Goal: Task Accomplishment & Management: Use online tool/utility

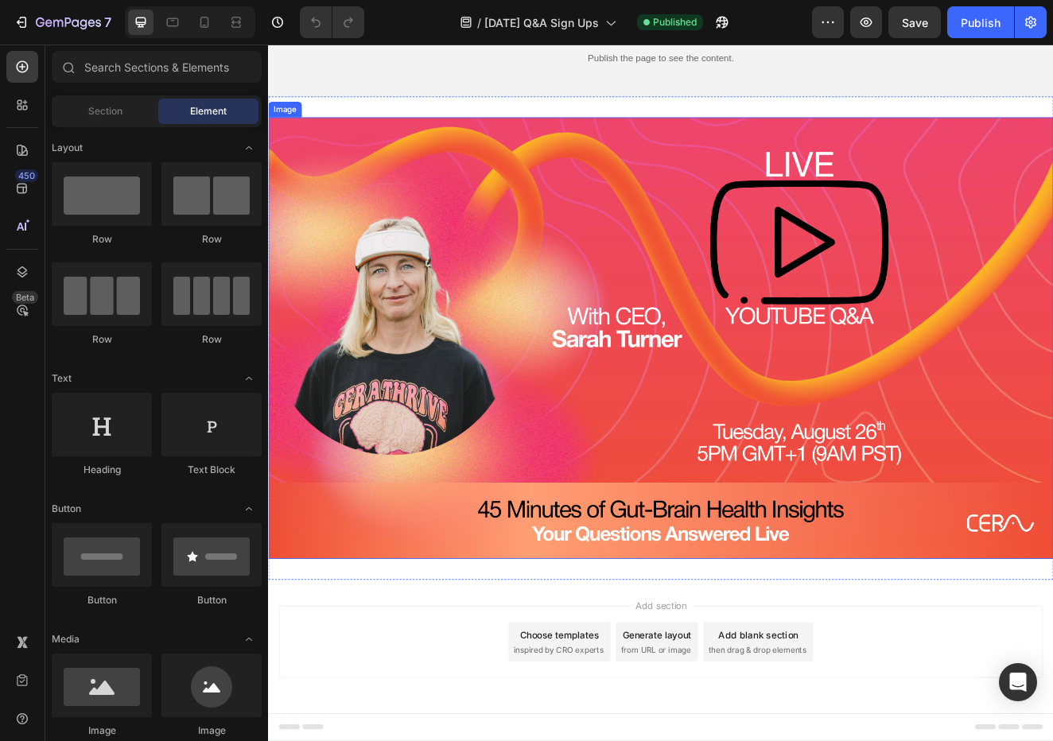
scroll to position [62, 0]
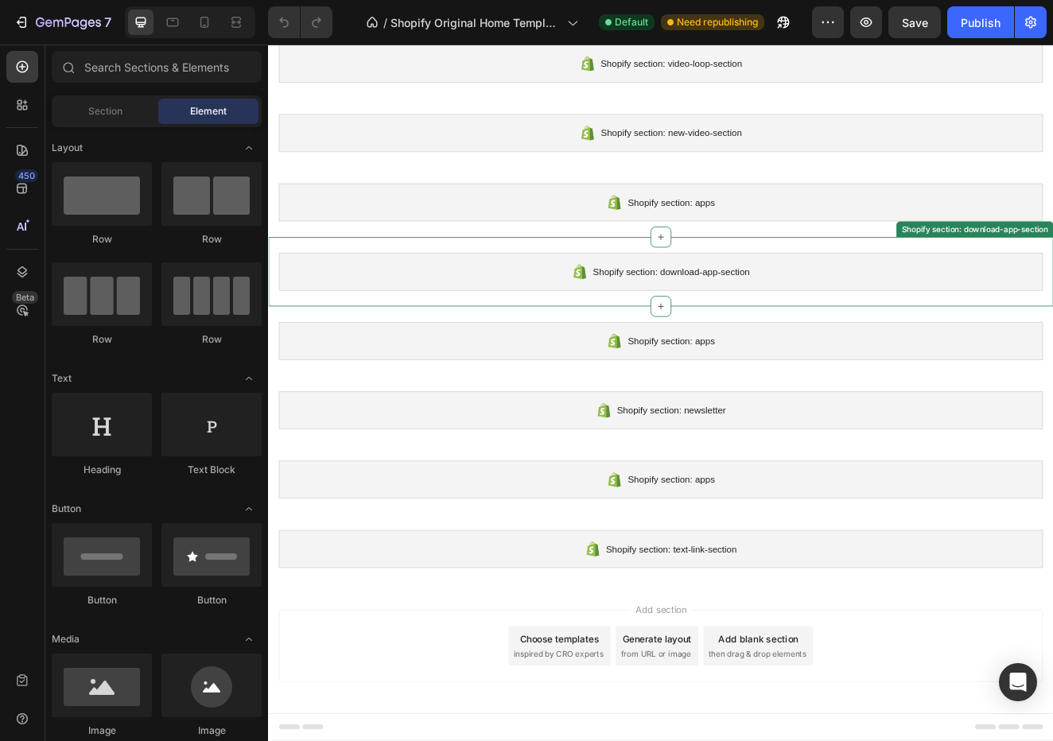
scroll to position [810, 0]
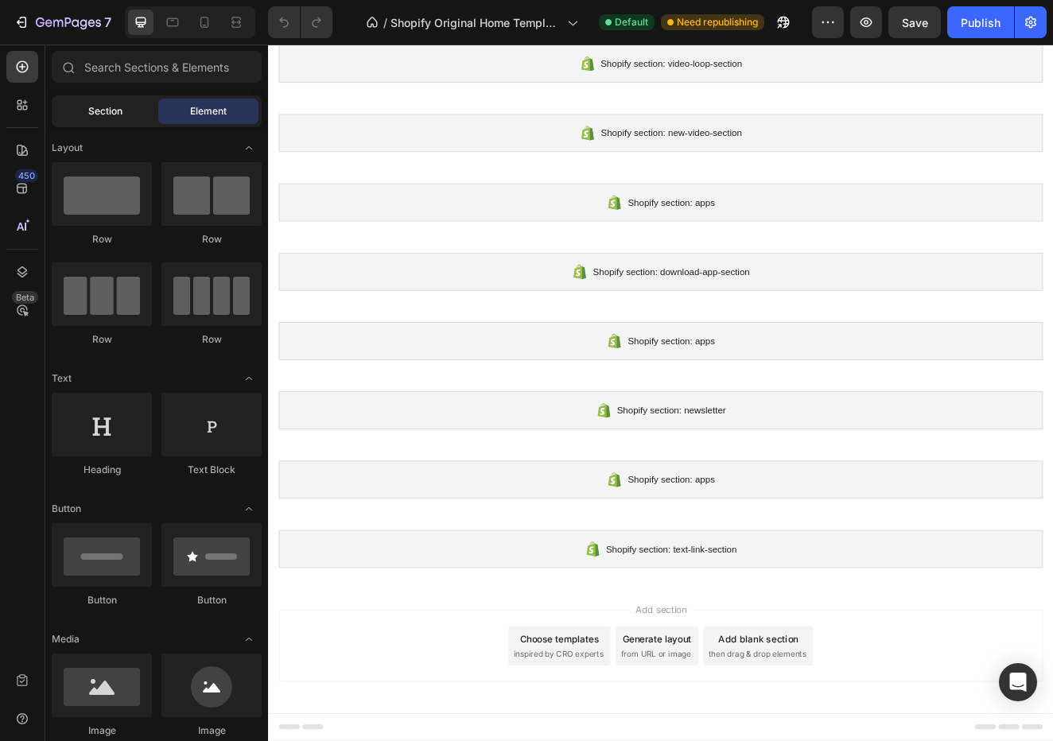
click at [132, 122] on div "Section" at bounding box center [105, 111] width 100 height 25
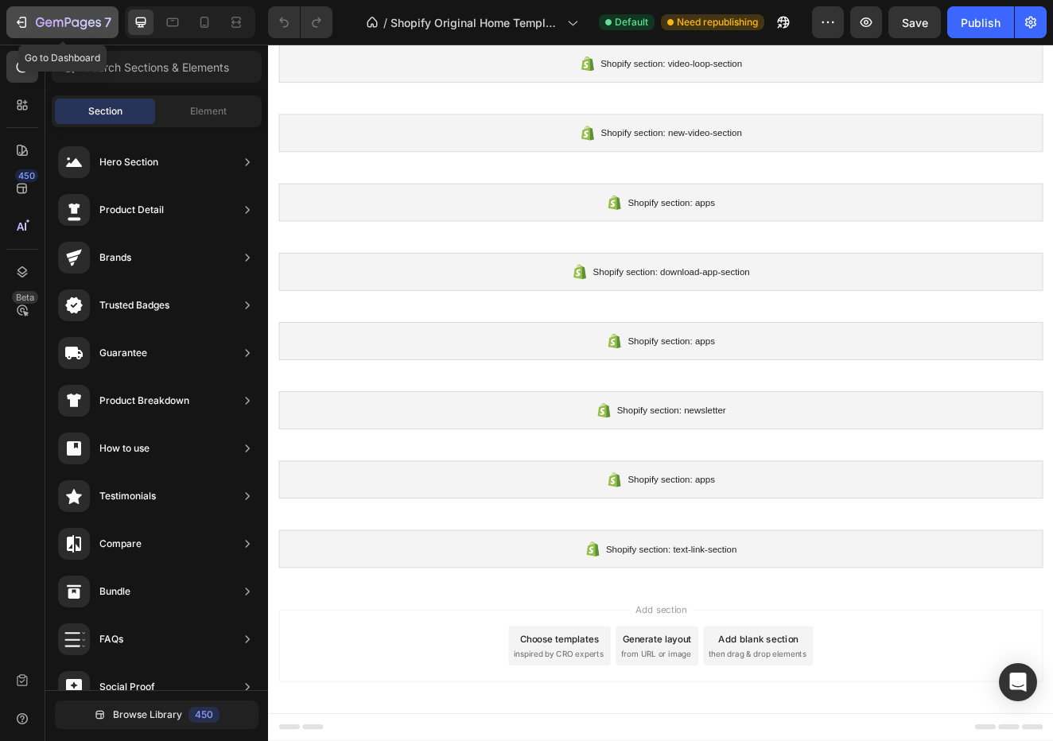
click at [34, 20] on div "7" at bounding box center [63, 22] width 98 height 19
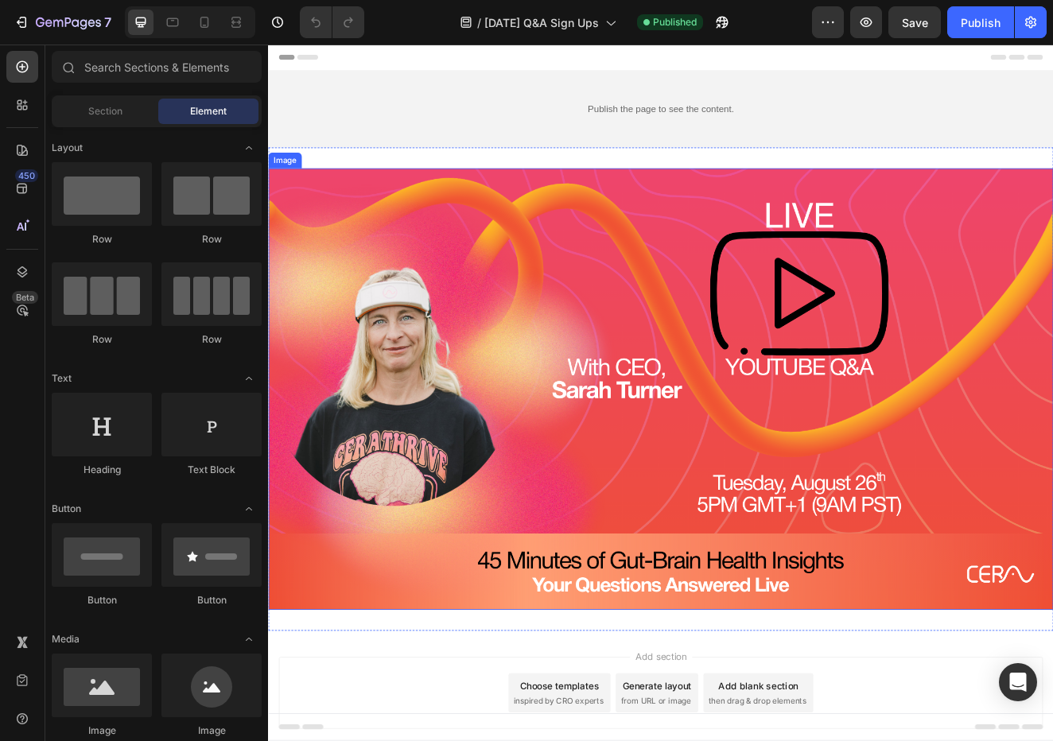
scroll to position [1, 0]
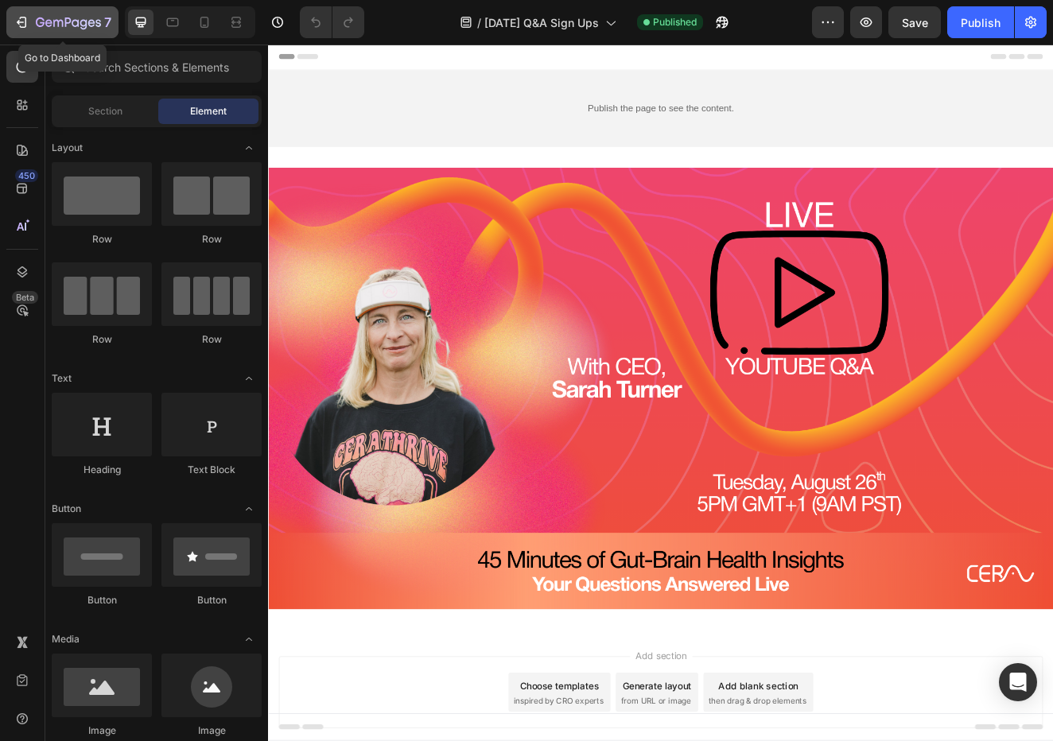
click at [88, 29] on icon "button" at bounding box center [68, 24] width 65 height 14
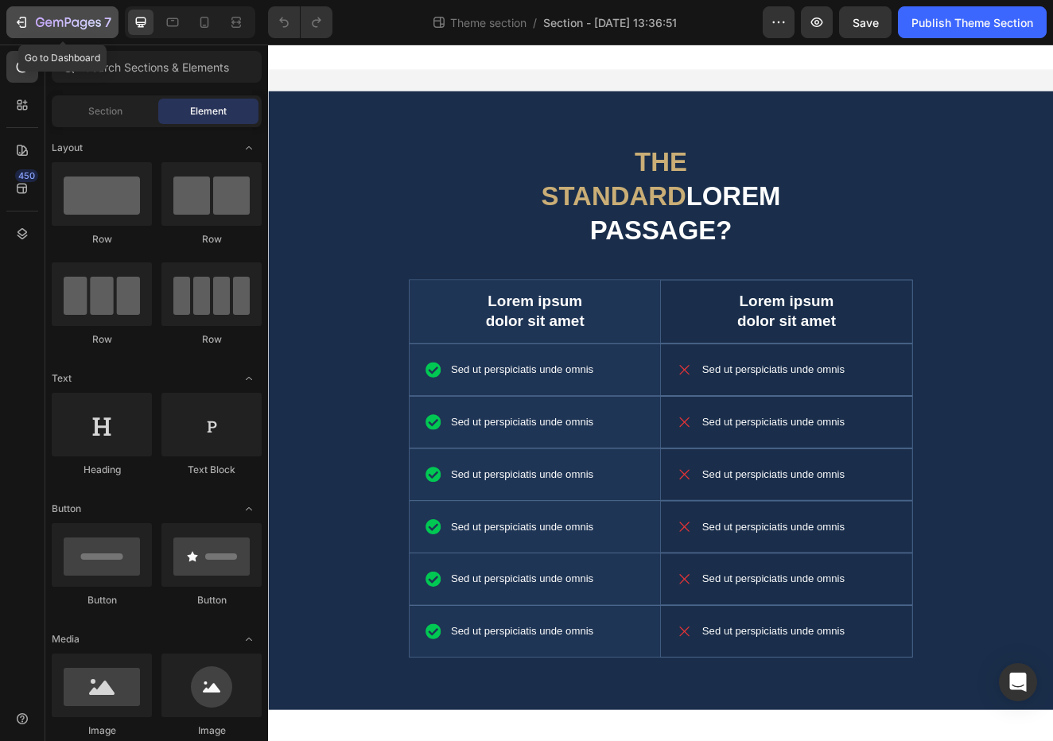
click at [73, 31] on div "7" at bounding box center [74, 22] width 76 height 19
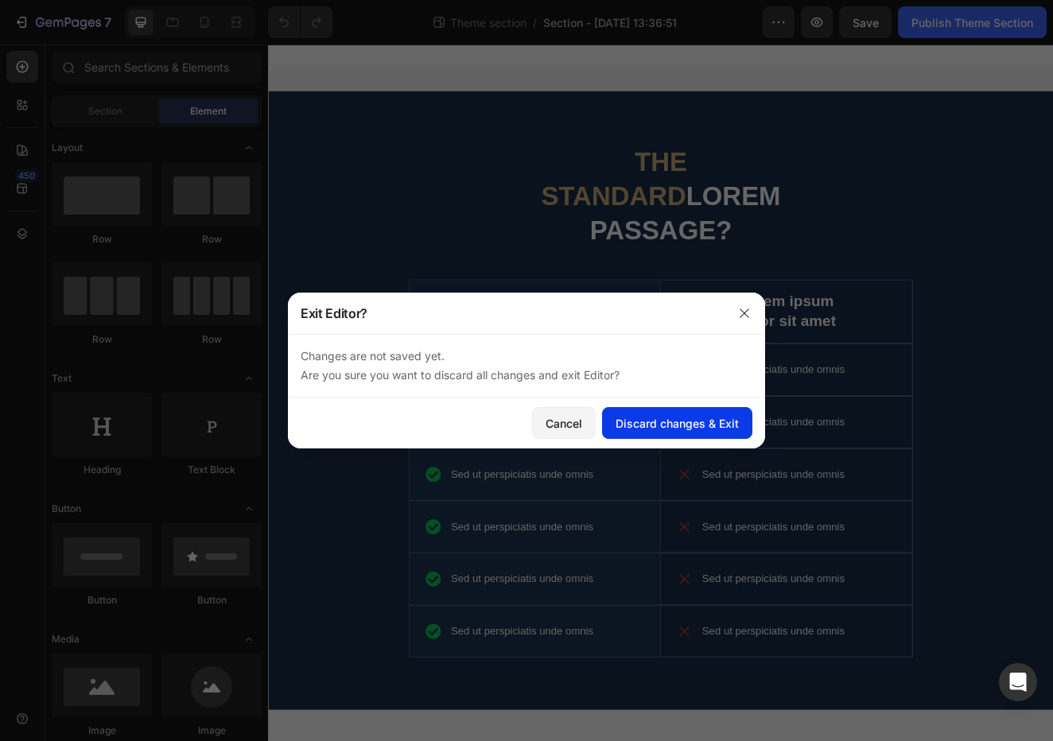
click at [652, 414] on button "Discard changes & Exit" at bounding box center [677, 423] width 150 height 32
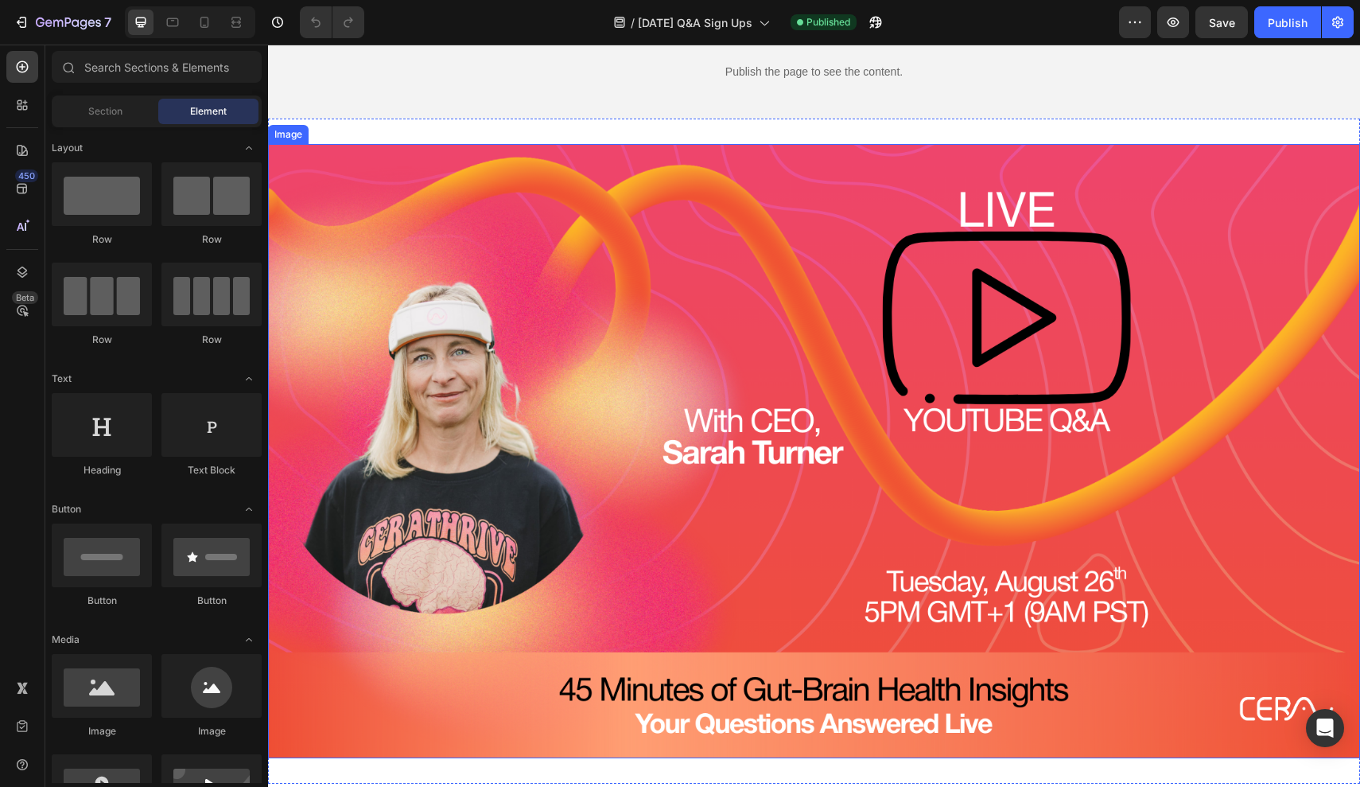
scroll to position [51, 0]
